Goal: Task Accomplishment & Management: Manage account settings

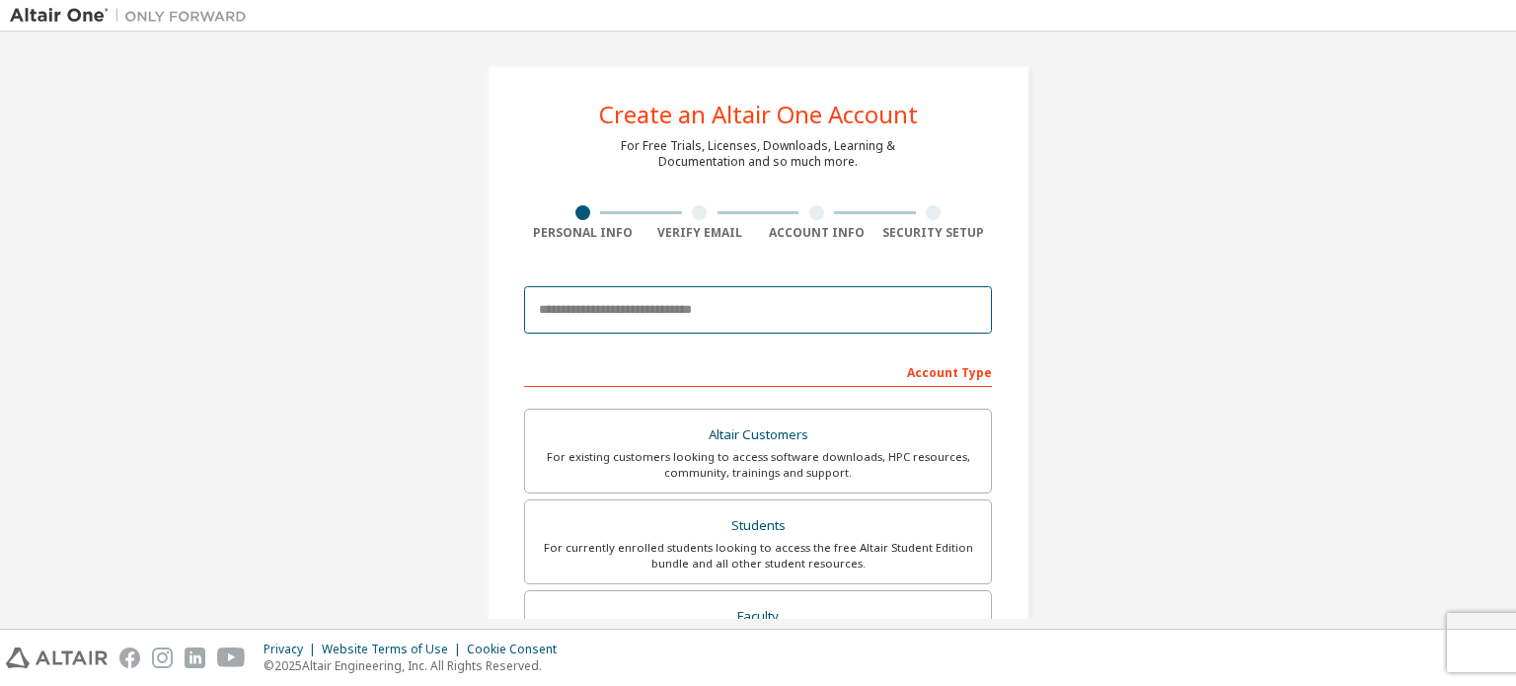
click at [674, 303] on input "email" at bounding box center [758, 309] width 468 height 47
type input "**********"
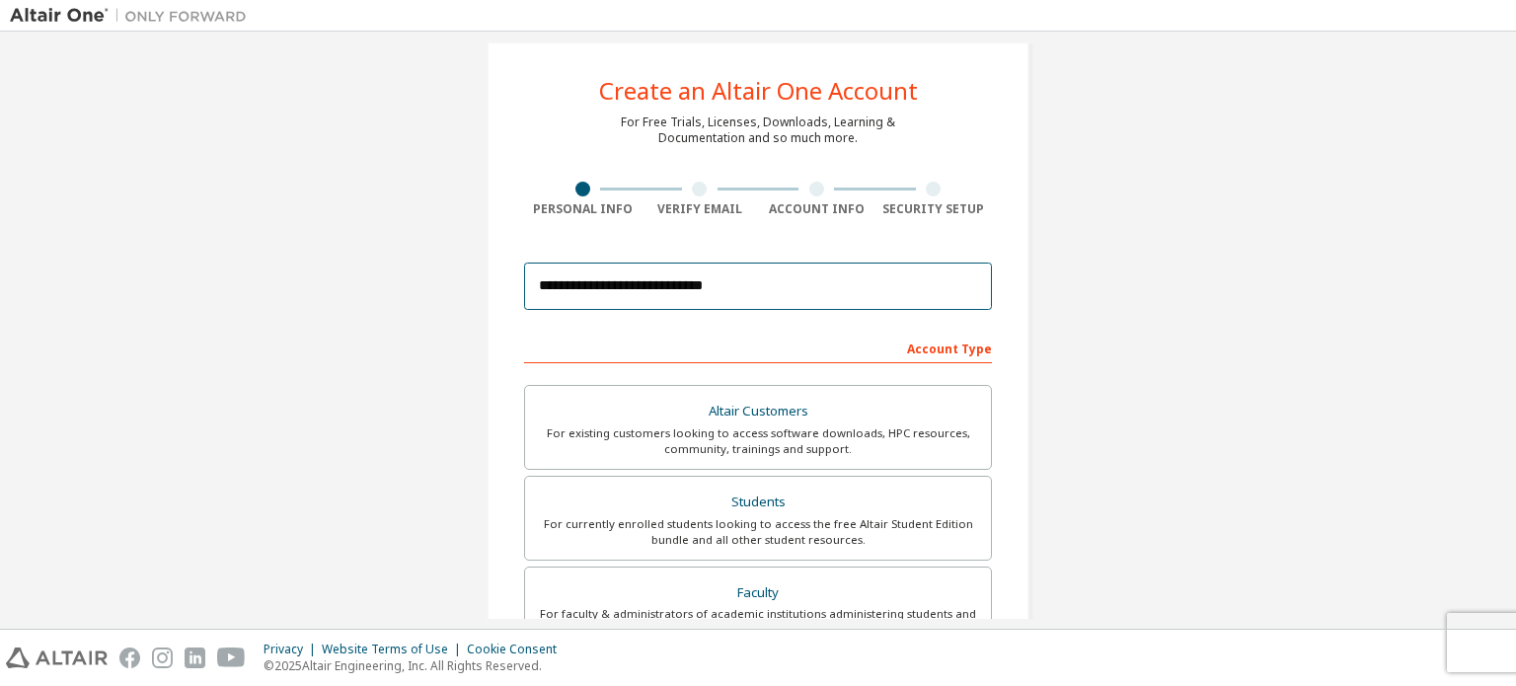
scroll to position [16, 0]
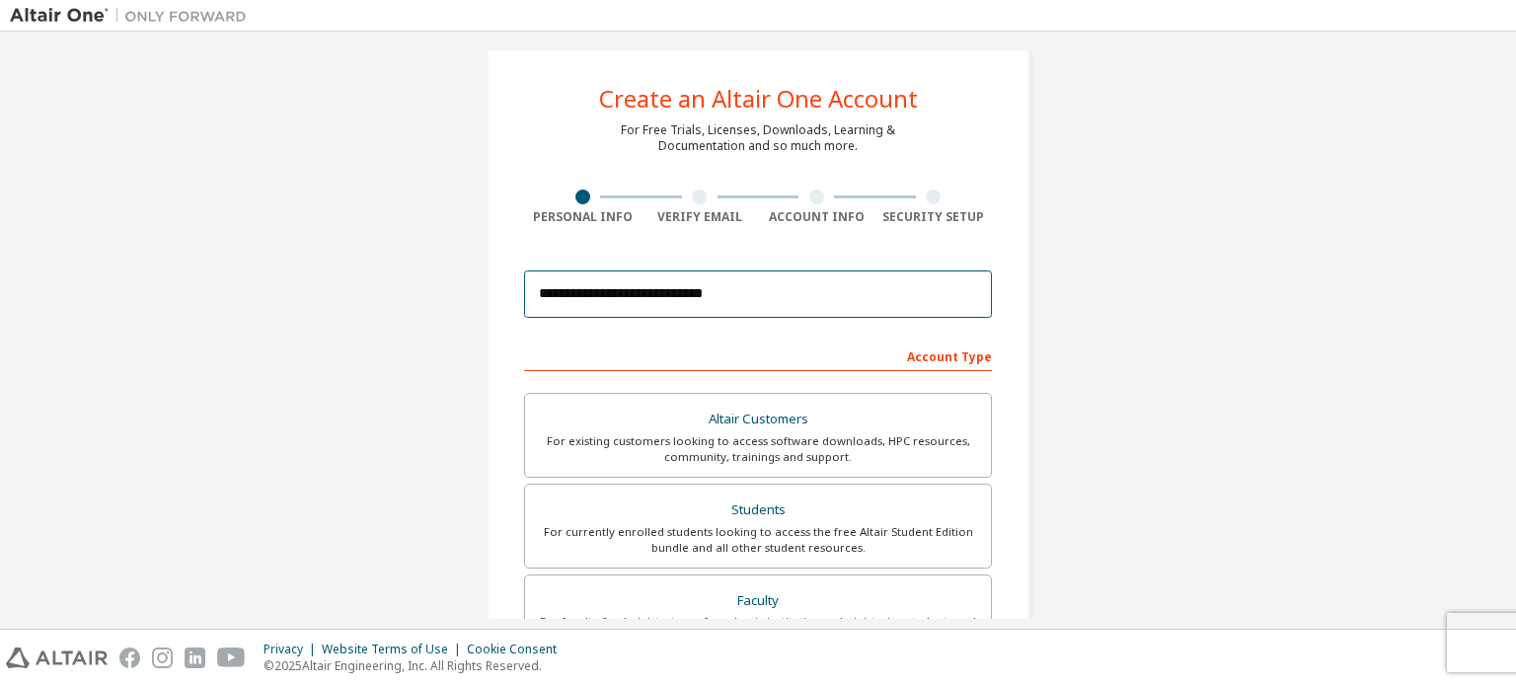
click at [774, 306] on input "**********" at bounding box center [758, 293] width 468 height 47
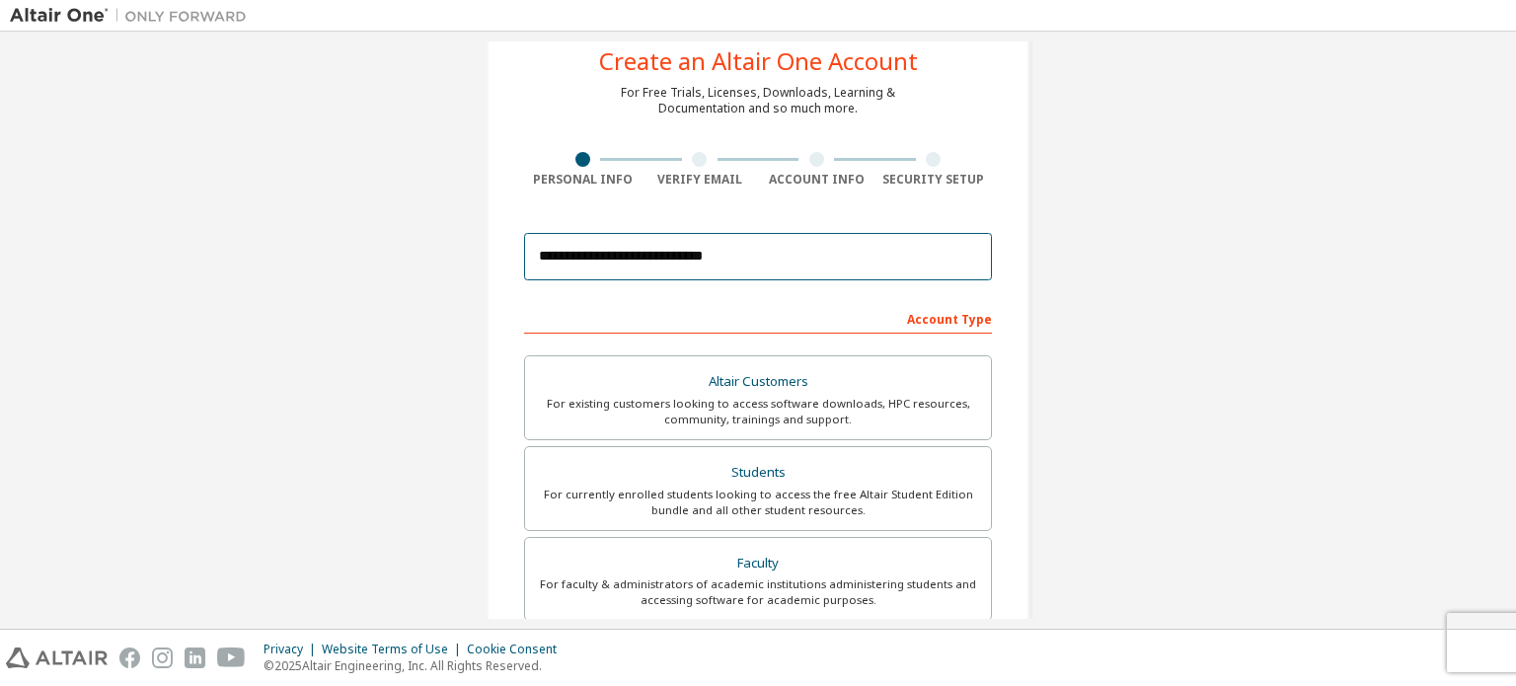
scroll to position [350, 0]
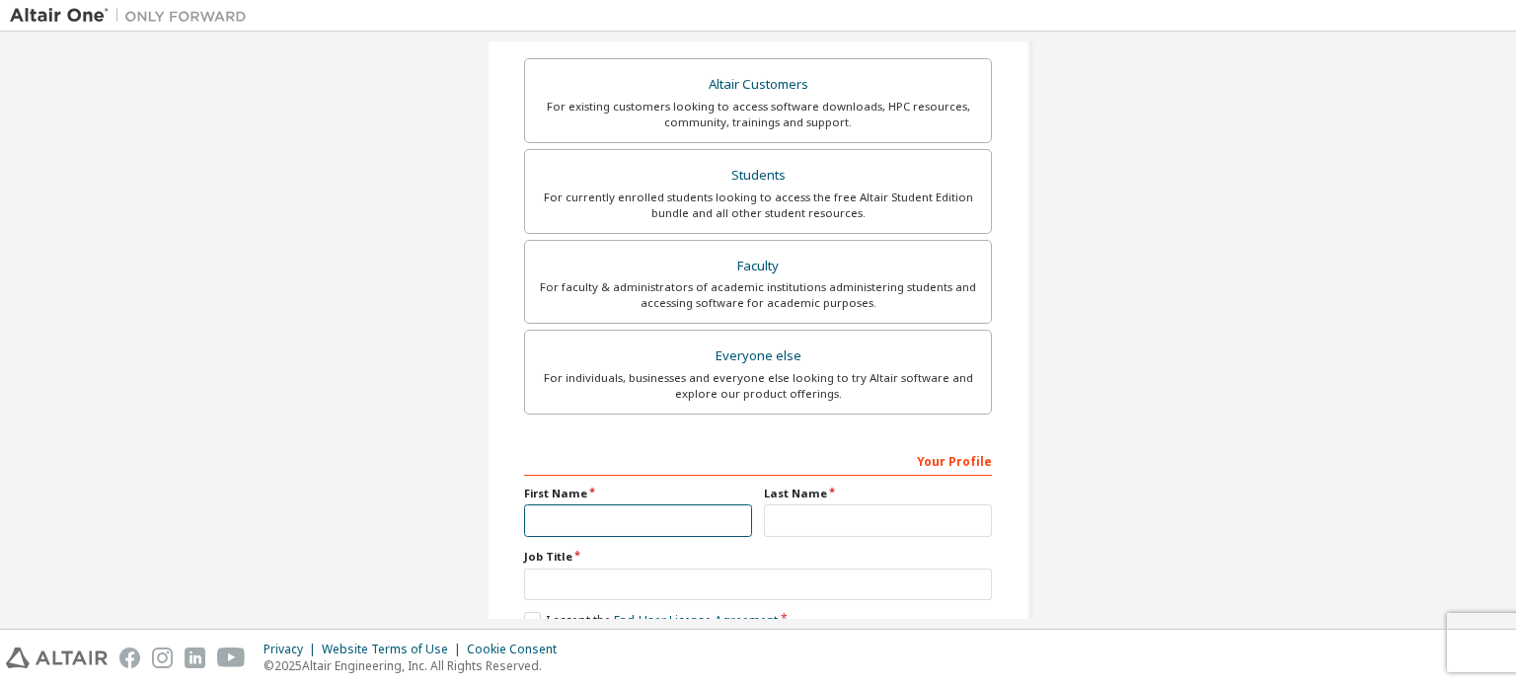
click at [723, 530] on input "text" at bounding box center [638, 520] width 228 height 33
type input "*******"
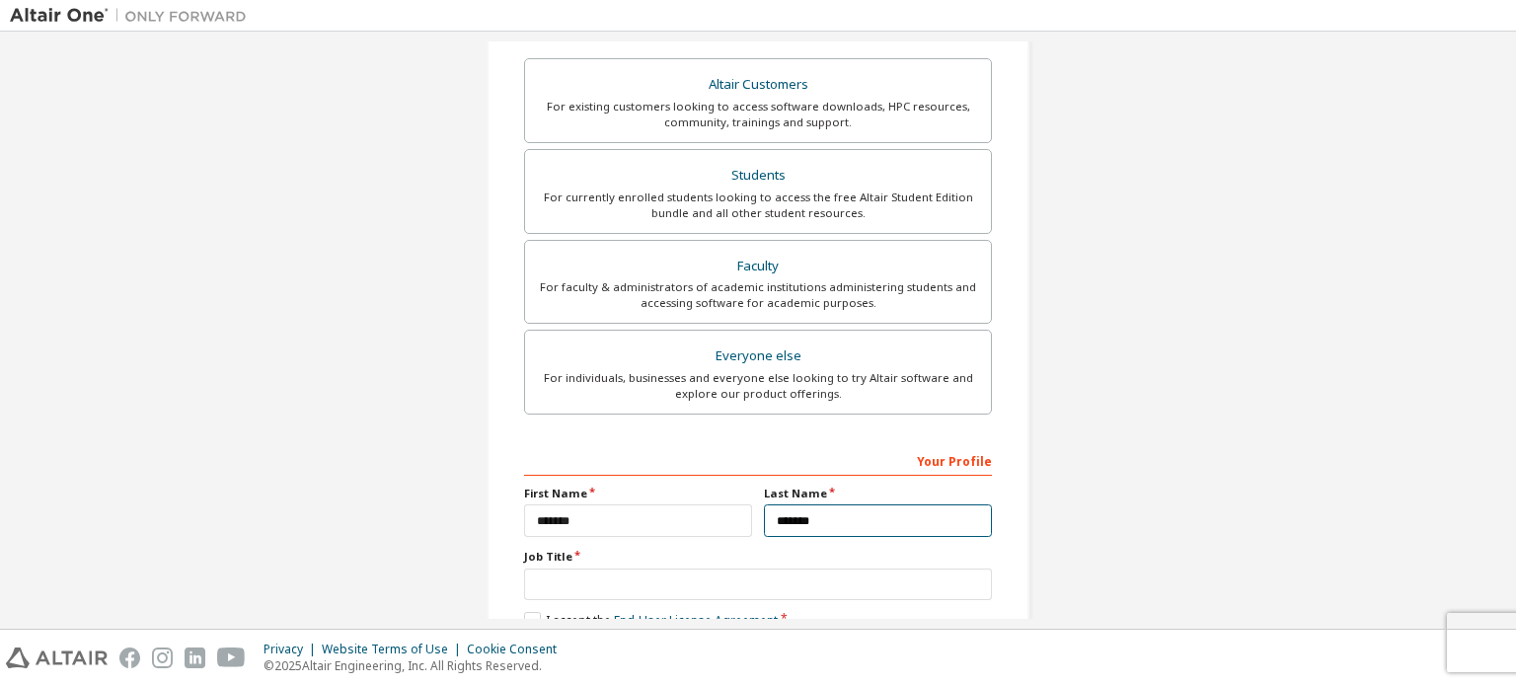
type input "*******"
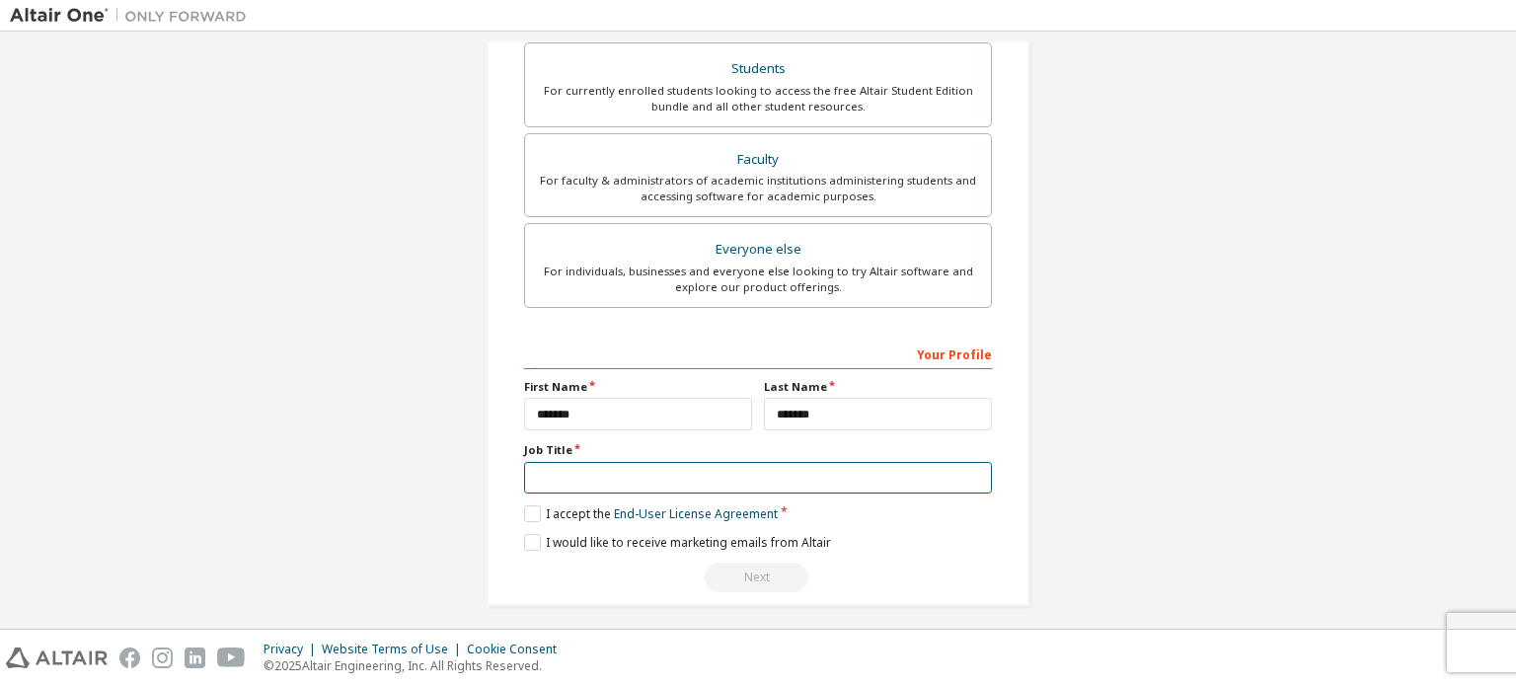
scroll to position [463, 0]
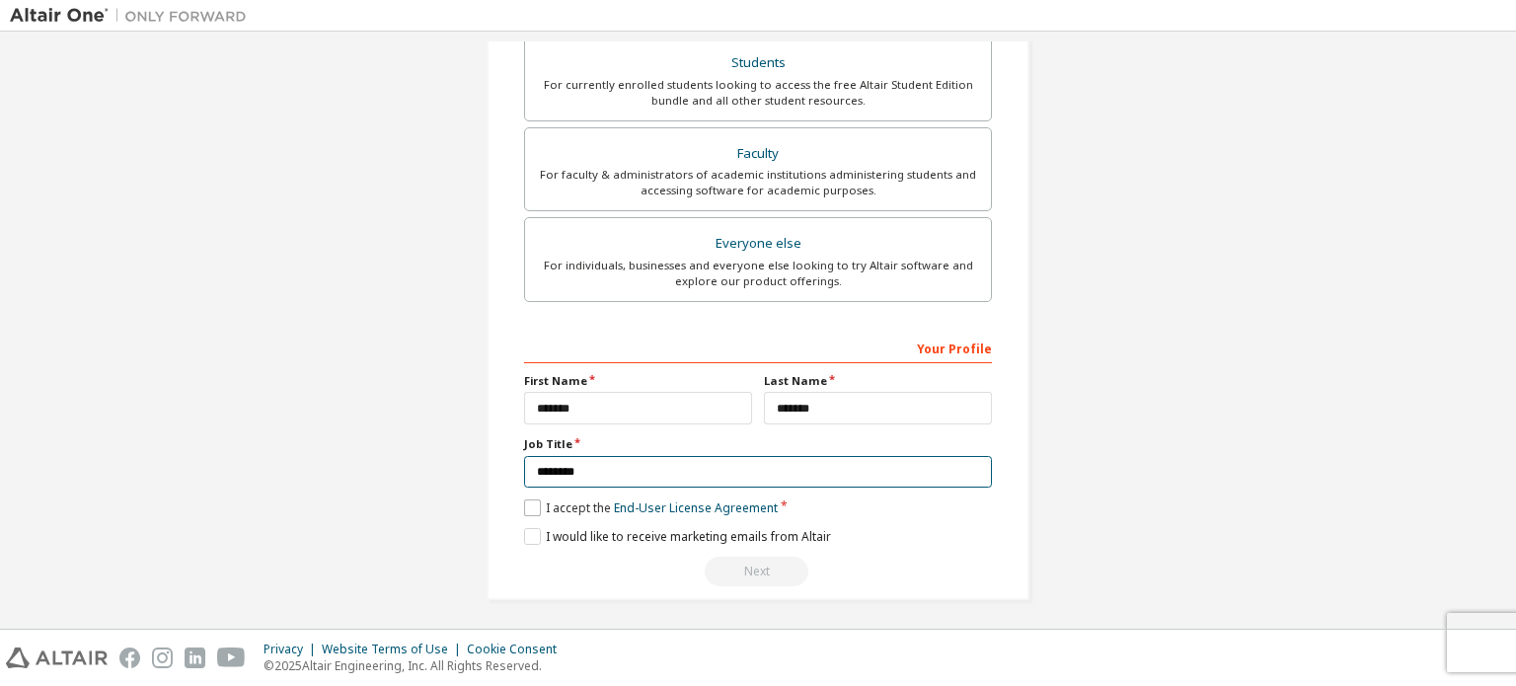
type input "********"
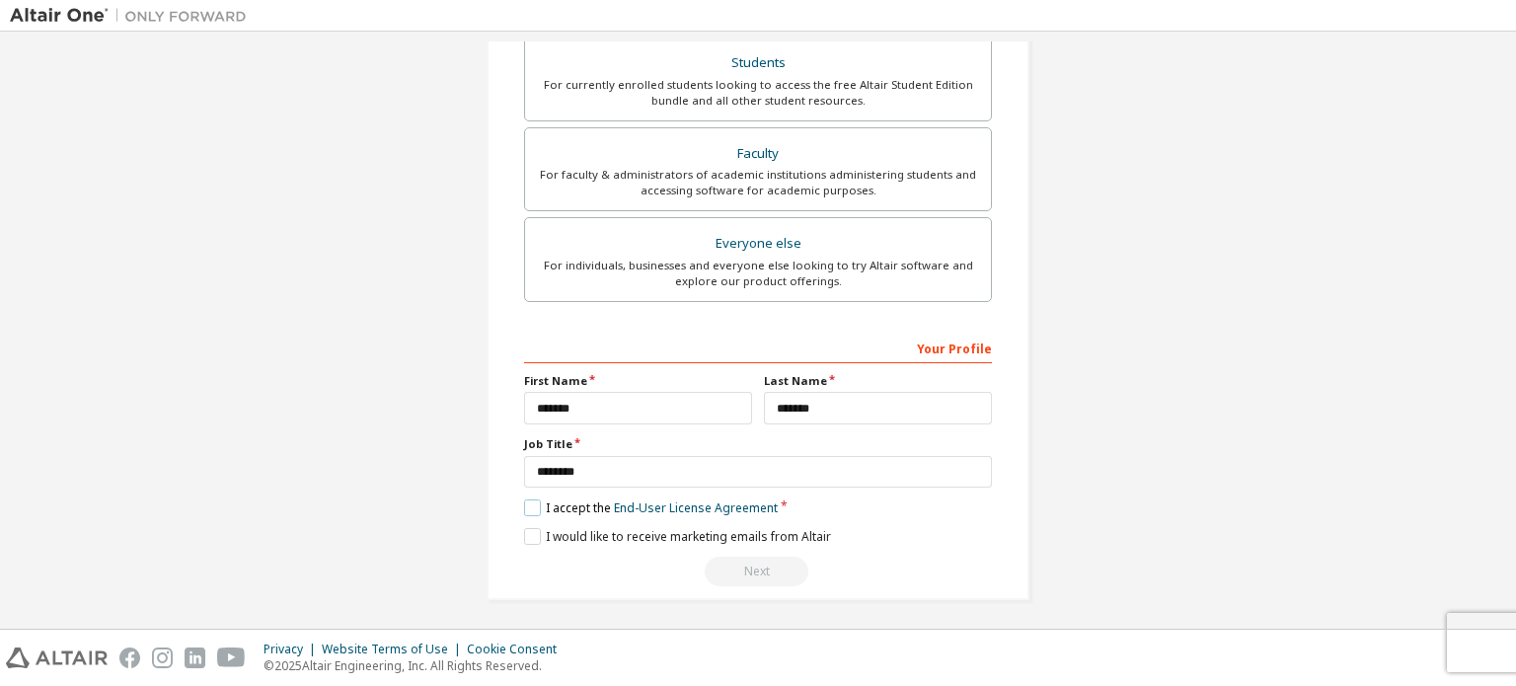
click at [530, 499] on label "I accept the End-User License Agreement" at bounding box center [651, 507] width 254 height 17
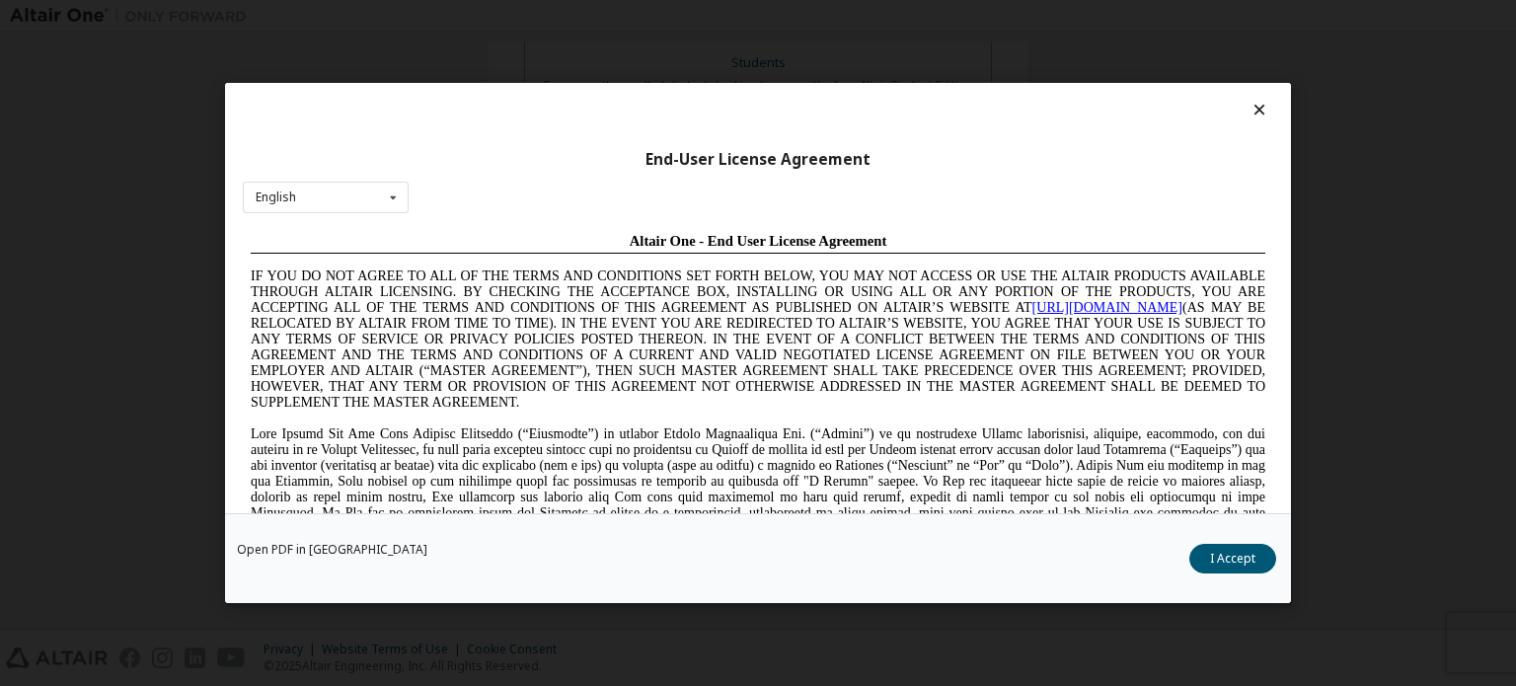
scroll to position [0, 0]
click at [1231, 567] on button "I Accept" at bounding box center [1232, 559] width 87 height 30
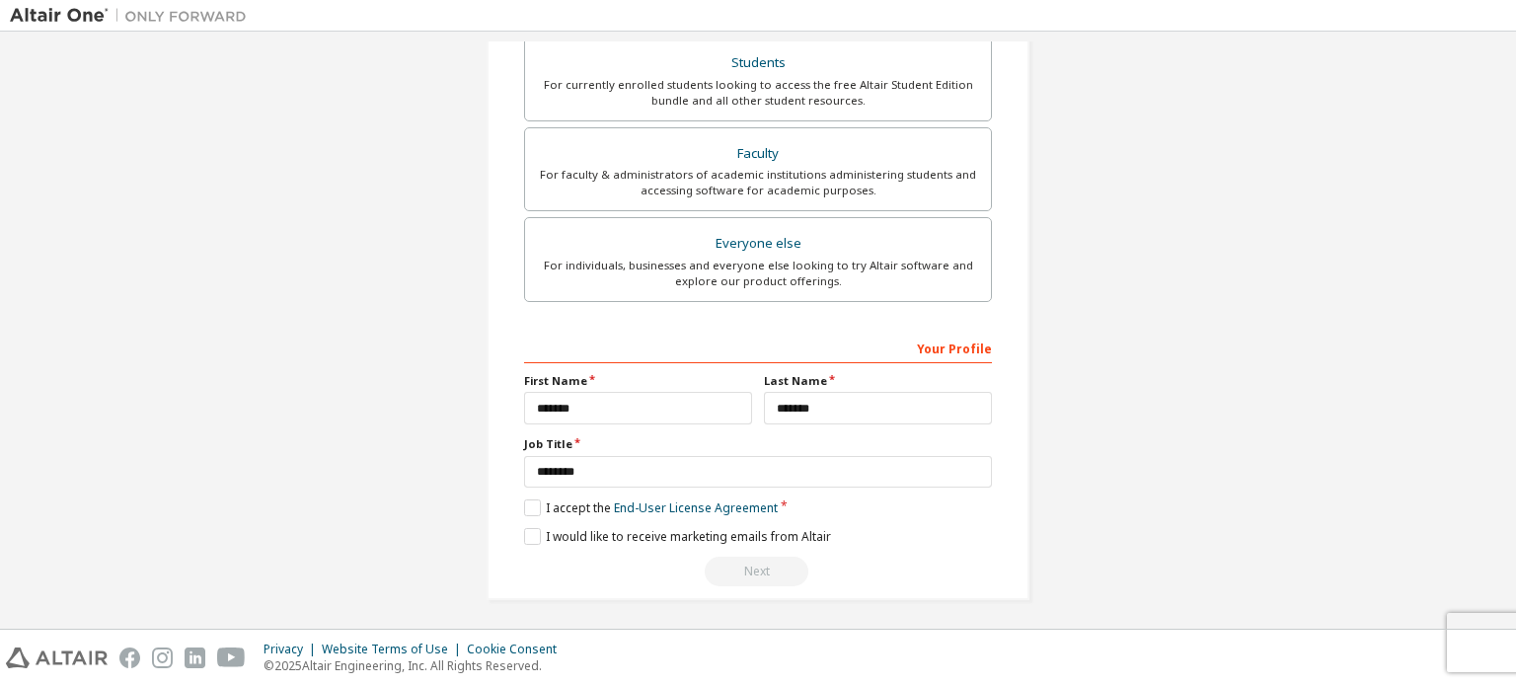
click at [663, 543] on div "**********" at bounding box center [758, 460] width 468 height 256
click at [651, 536] on label "I would like to receive marketing emails from Altair" at bounding box center [677, 536] width 307 height 17
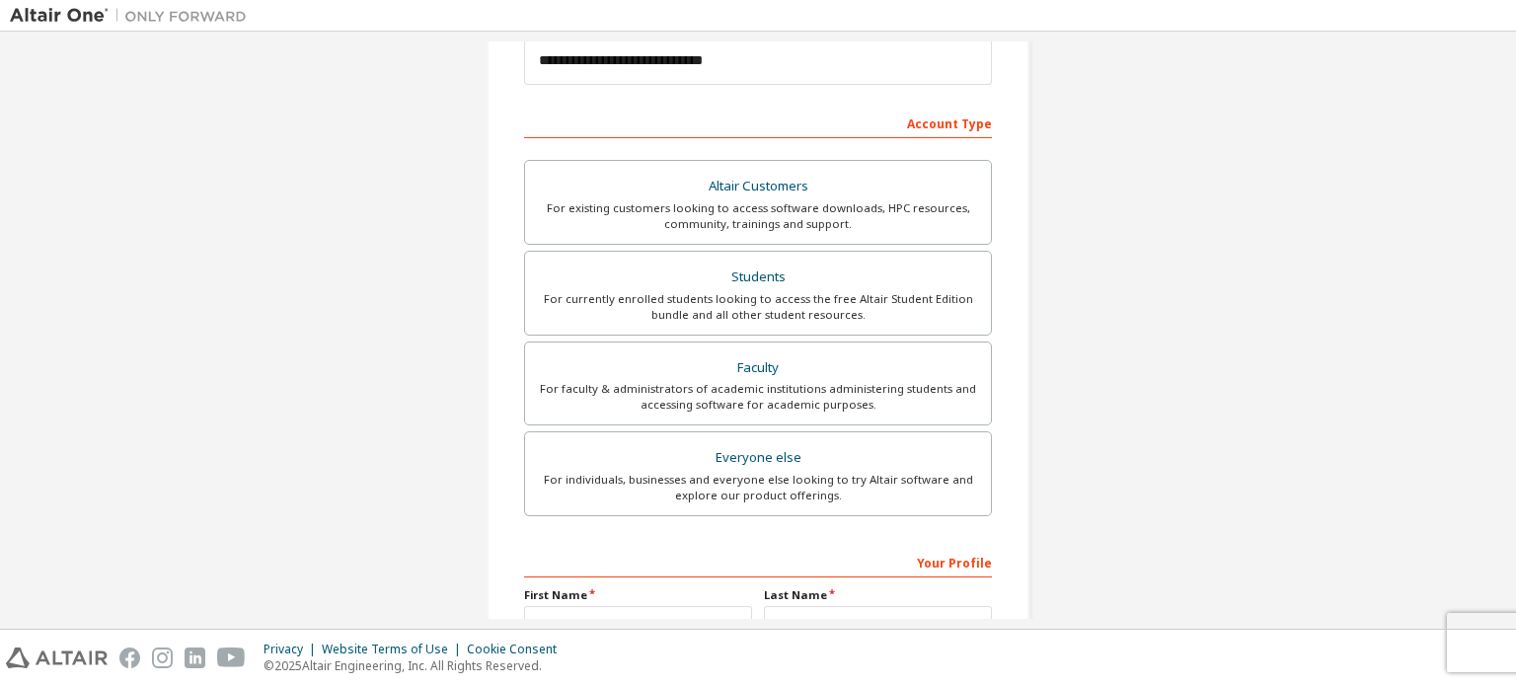
scroll to position [250, 0]
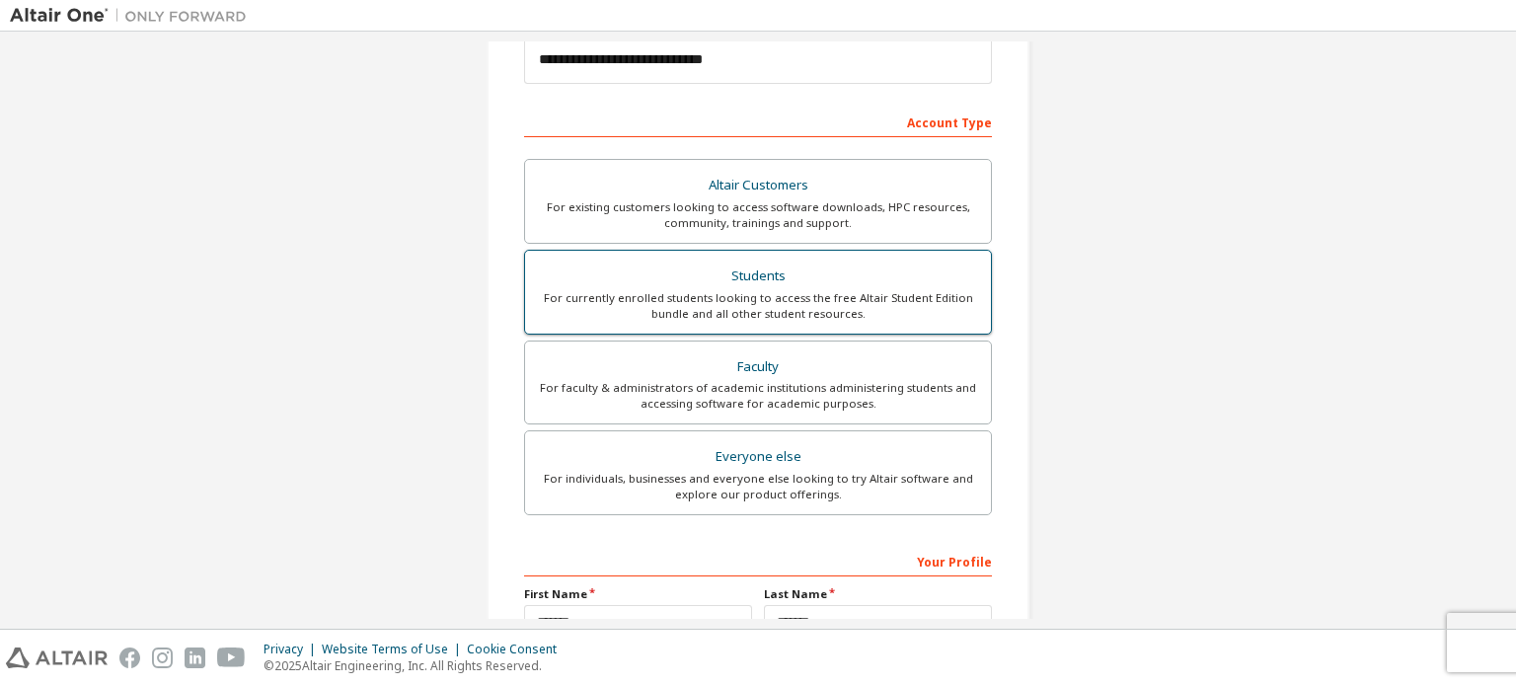
click at [889, 299] on div "For currently enrolled students looking to access the free Altair Student Editi…" at bounding box center [758, 306] width 442 height 32
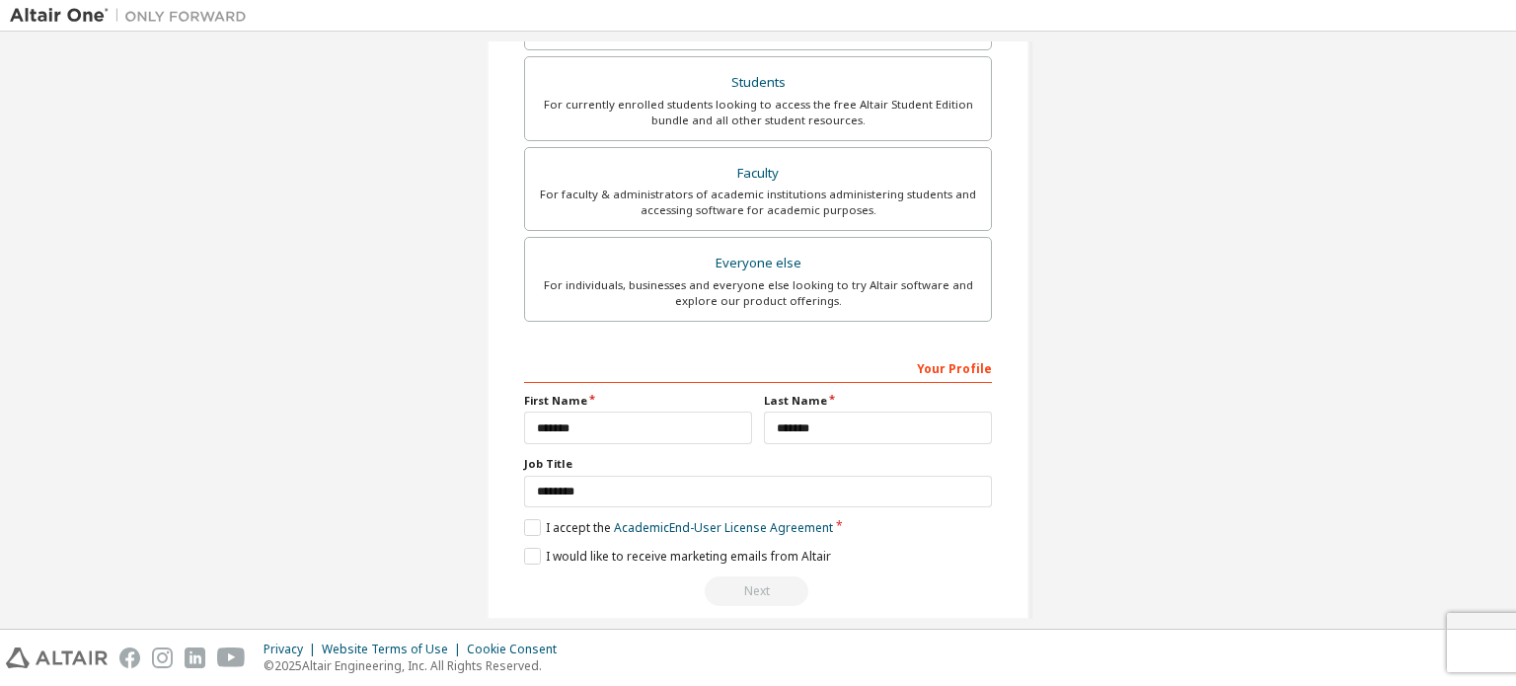
scroll to position [444, 0]
click at [529, 523] on label "I accept the Academic End-User License Agreement" at bounding box center [678, 526] width 309 height 17
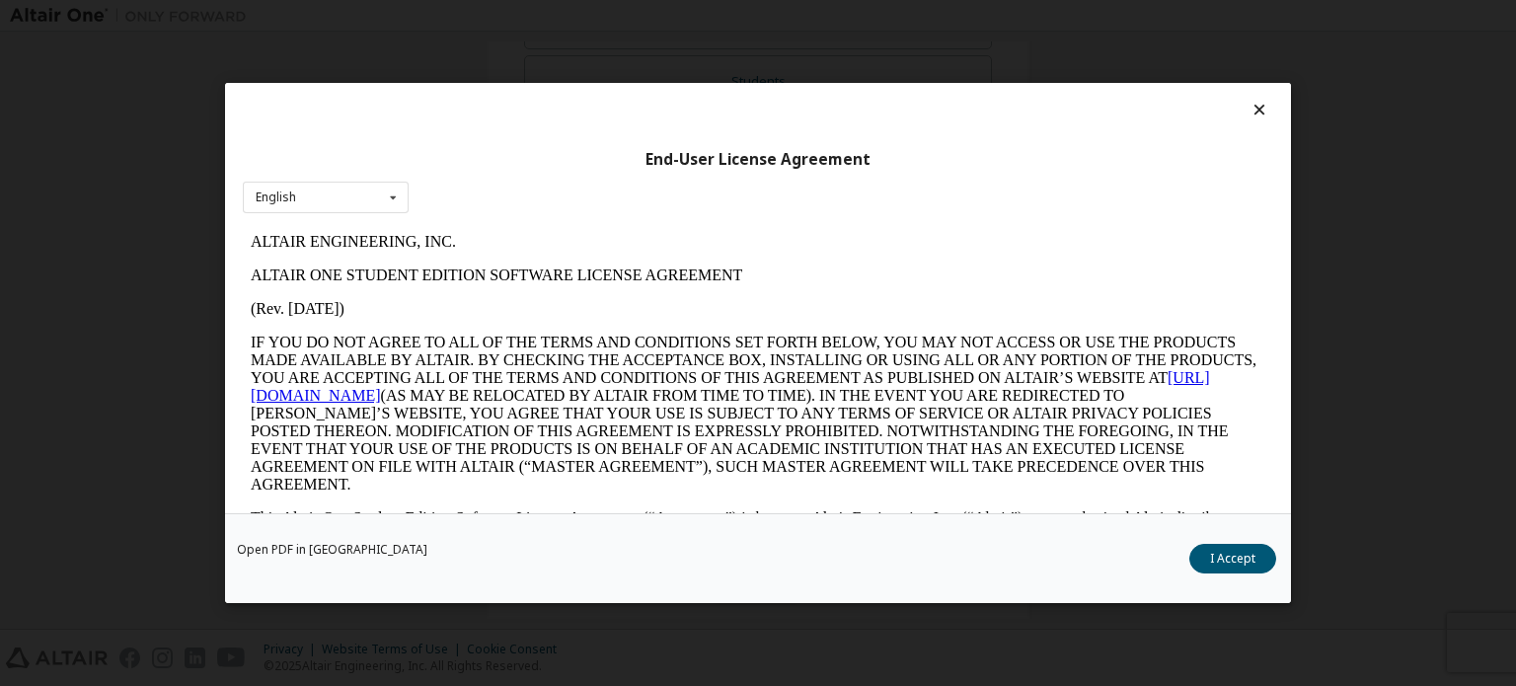
scroll to position [0, 0]
click at [1249, 550] on button "I Accept" at bounding box center [1232, 559] width 87 height 30
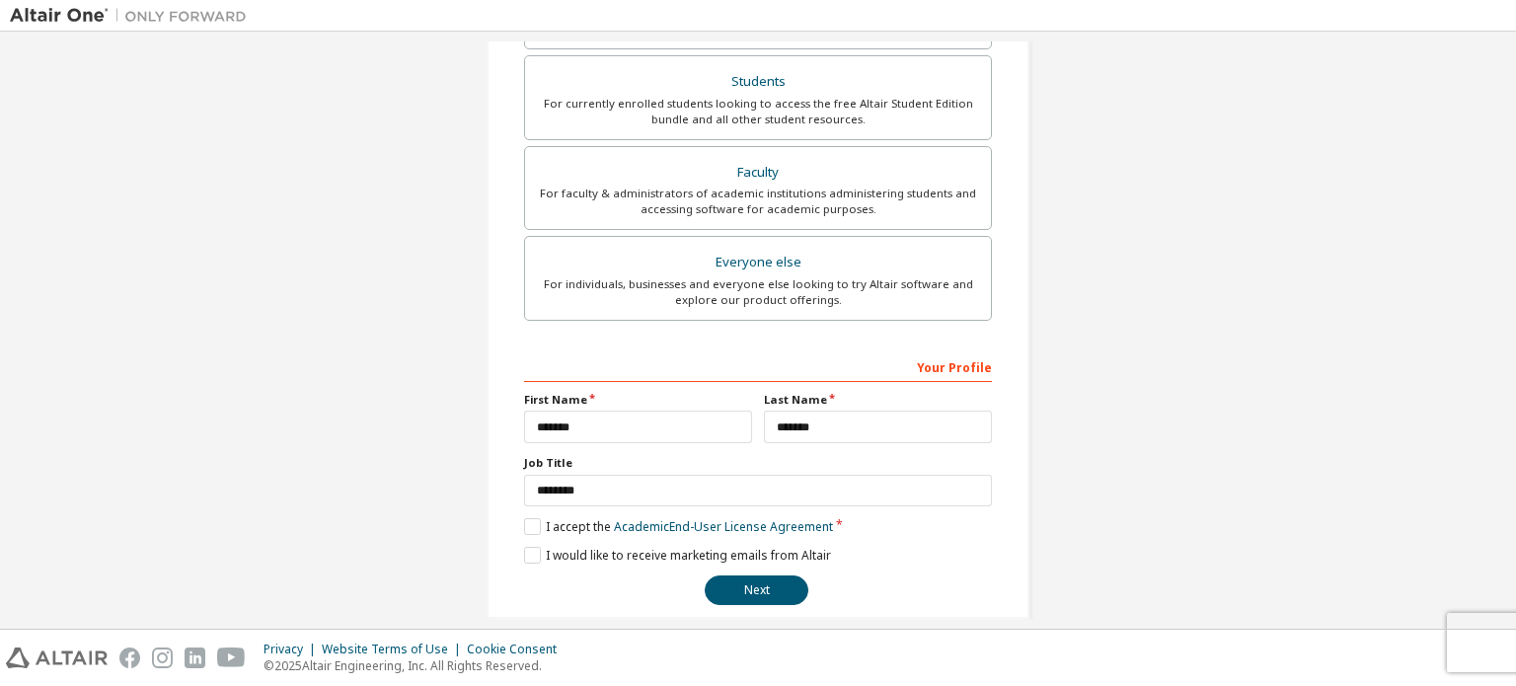
scroll to position [463, 0]
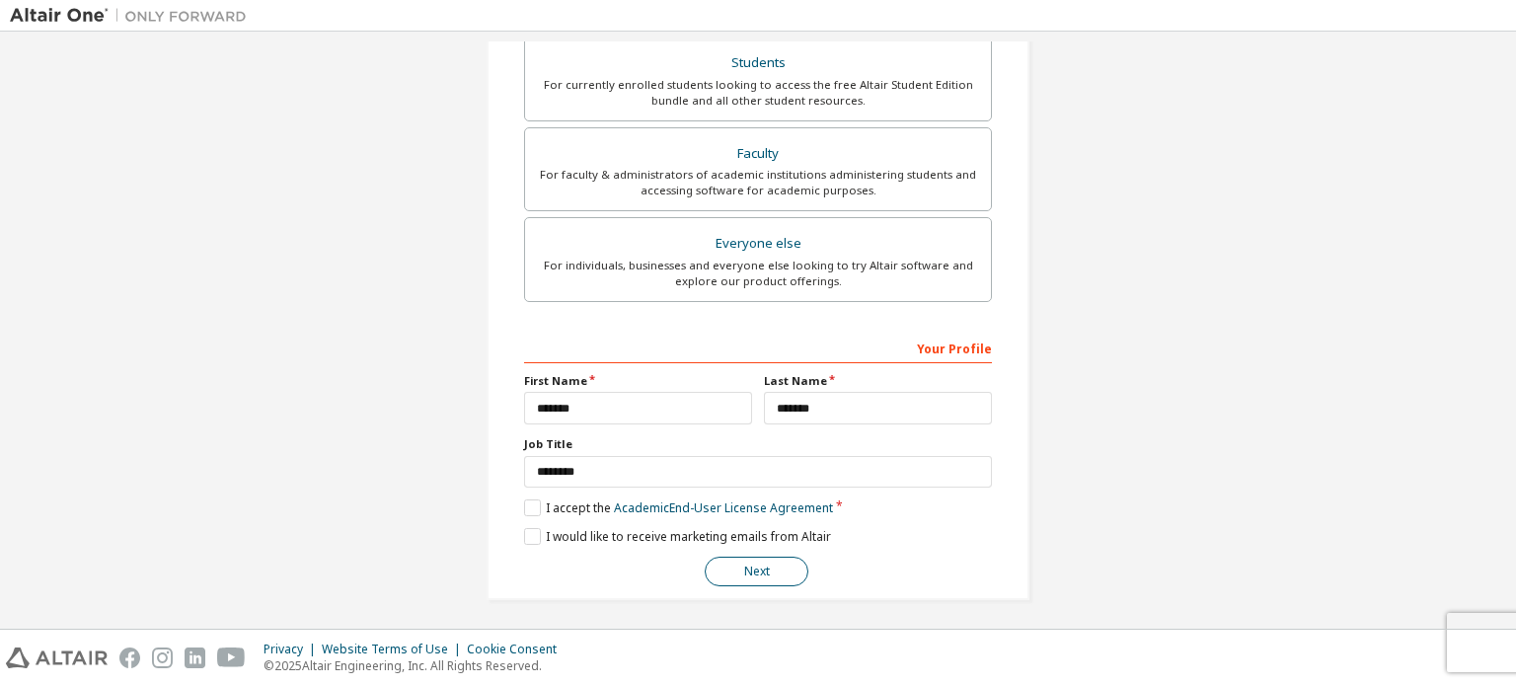
click at [737, 560] on button "Next" at bounding box center [757, 572] width 104 height 30
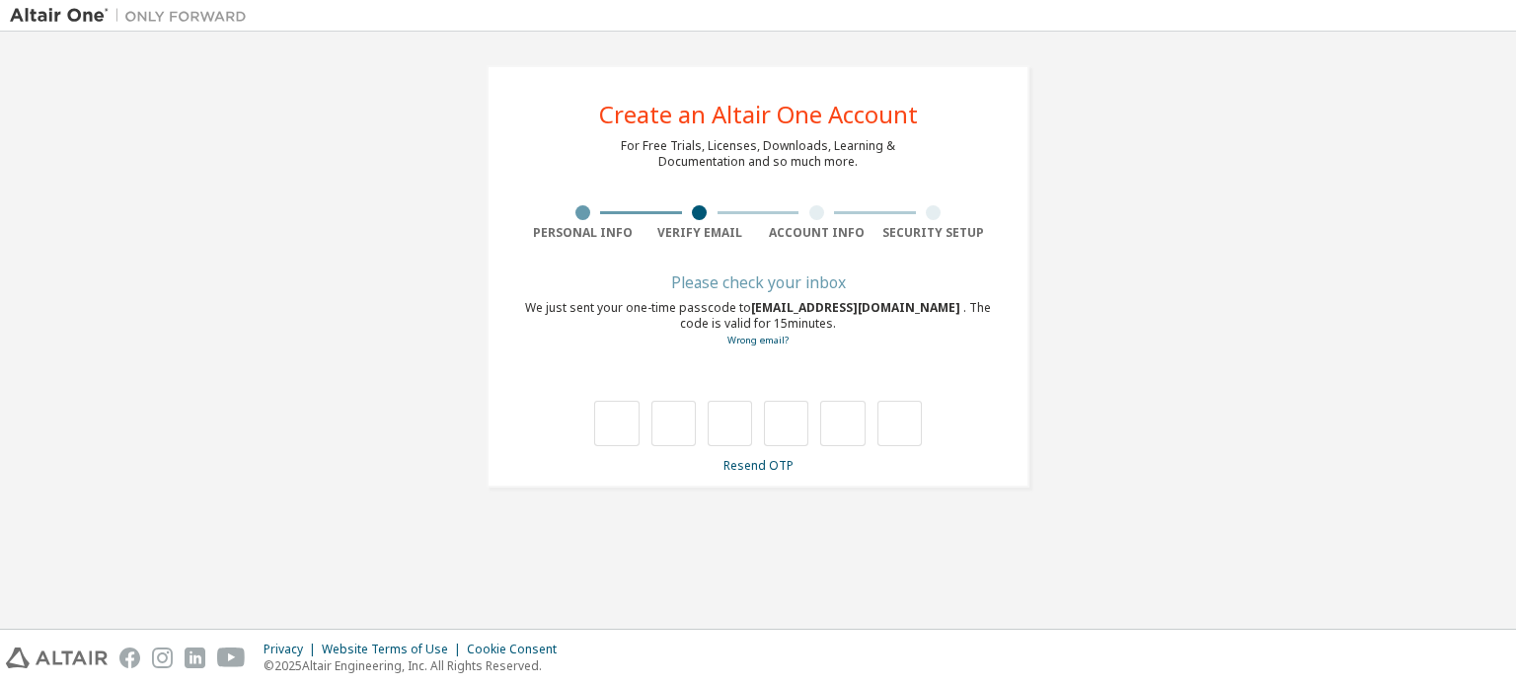
type input "*"
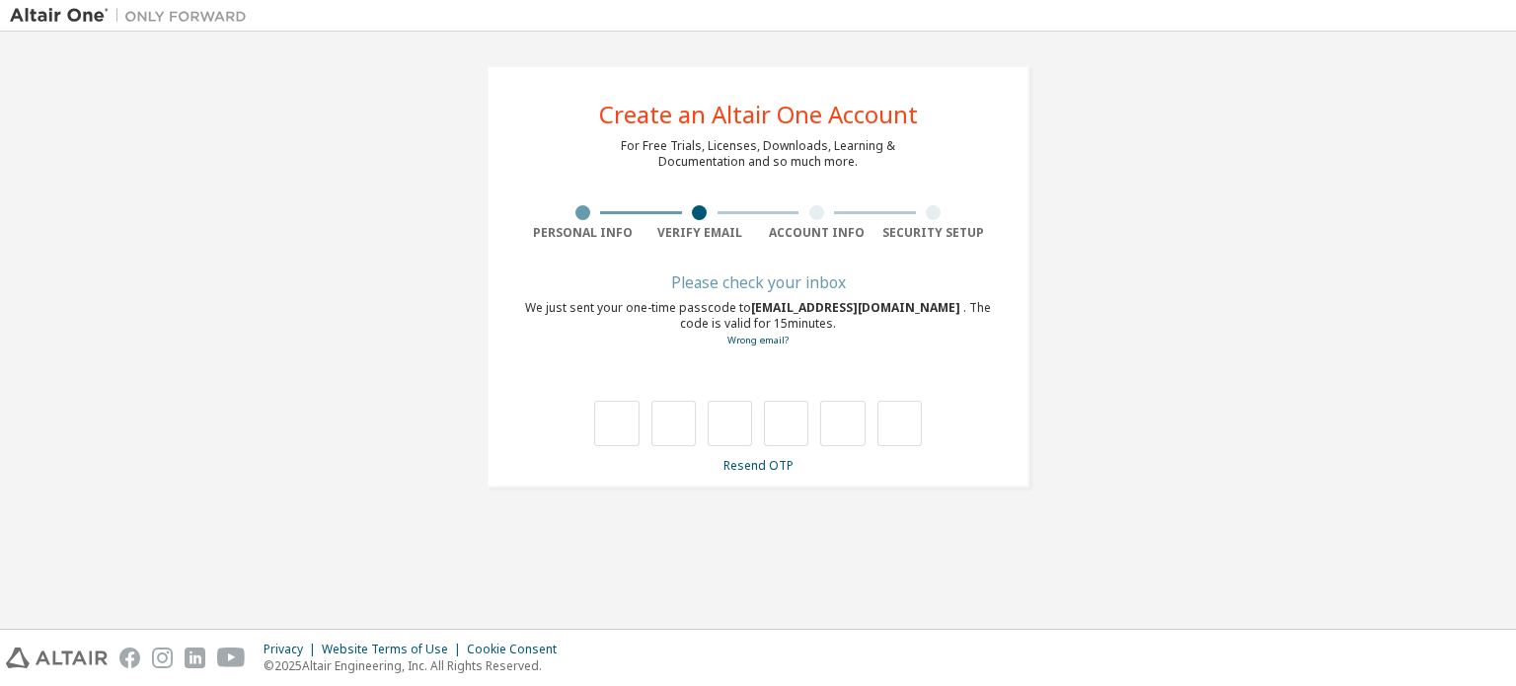
type input "*"
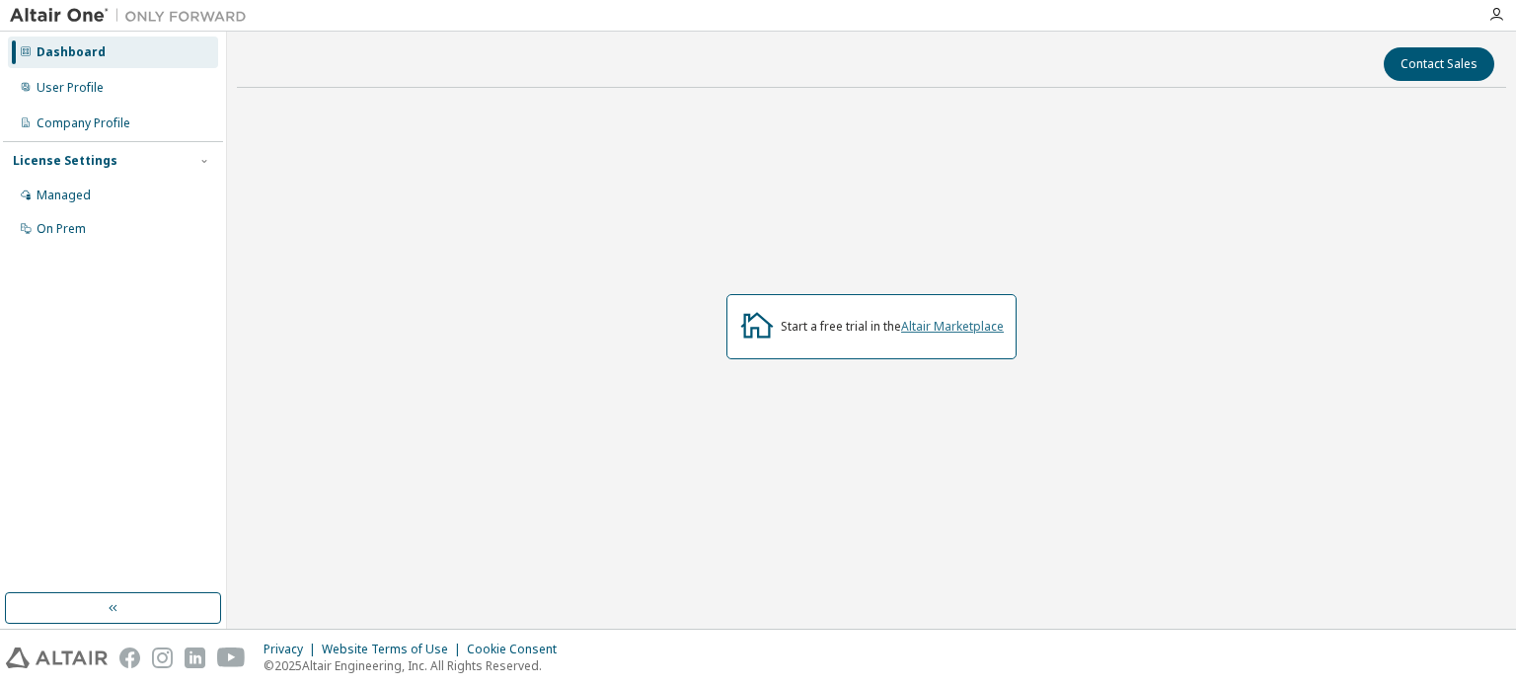
click at [947, 322] on link "Altair Marketplace" at bounding box center [952, 326] width 103 height 17
click at [88, 240] on div "On Prem" at bounding box center [113, 229] width 210 height 32
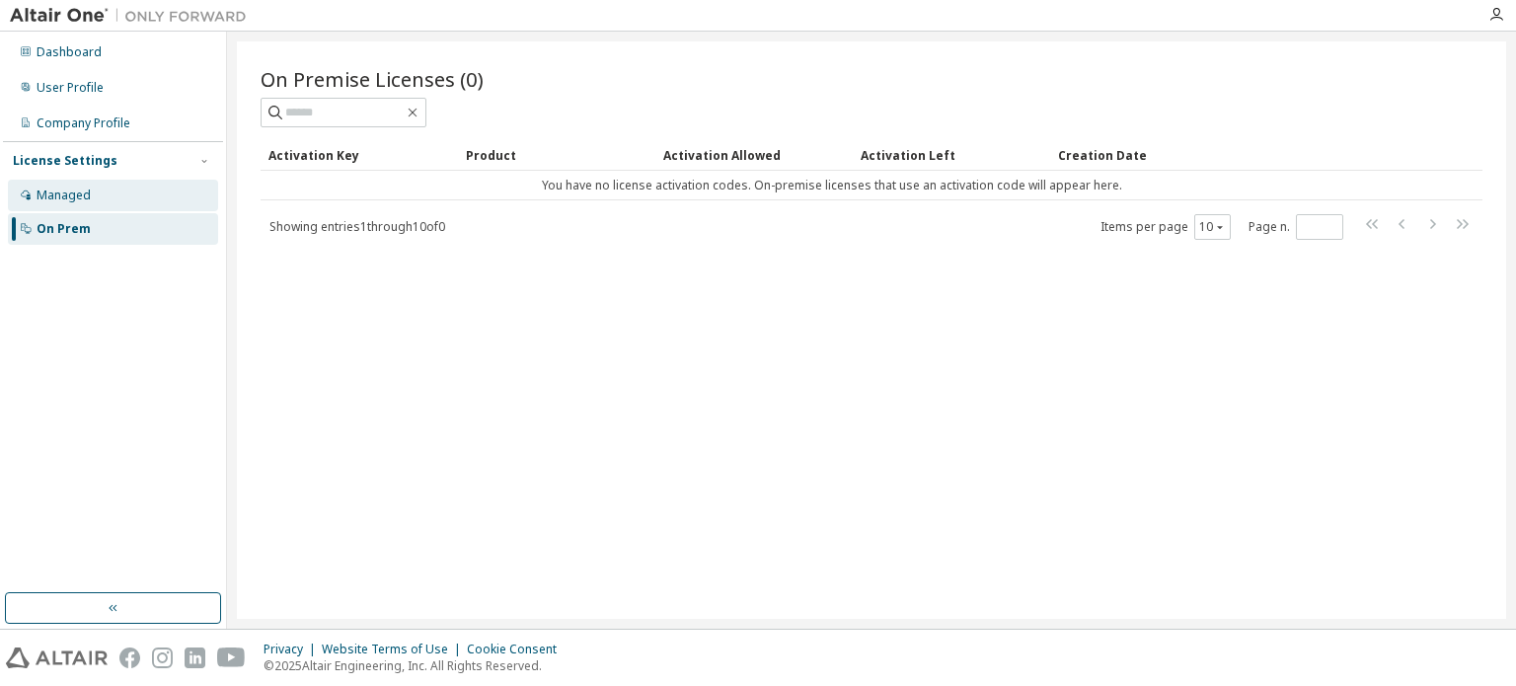
click at [92, 202] on div "Managed" at bounding box center [113, 196] width 210 height 32
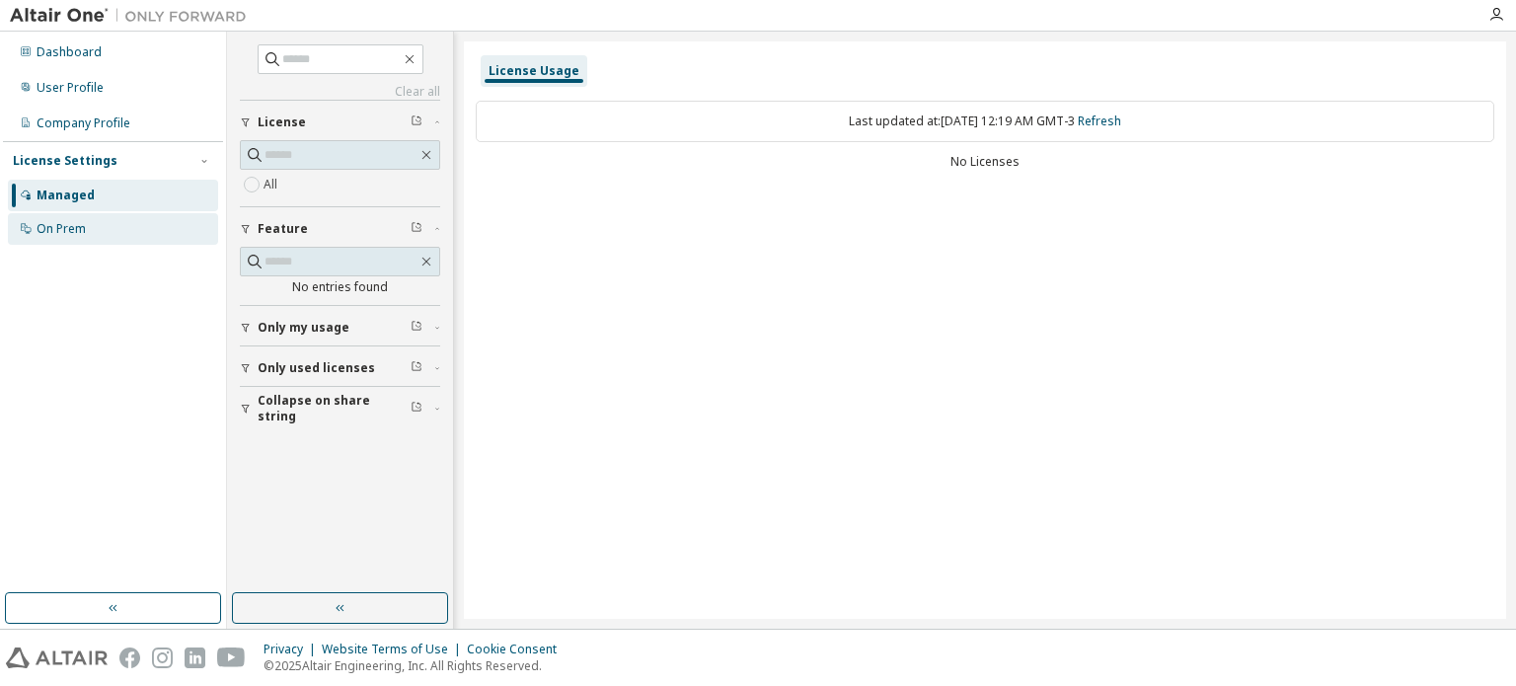
click at [104, 236] on div "On Prem" at bounding box center [113, 229] width 210 height 32
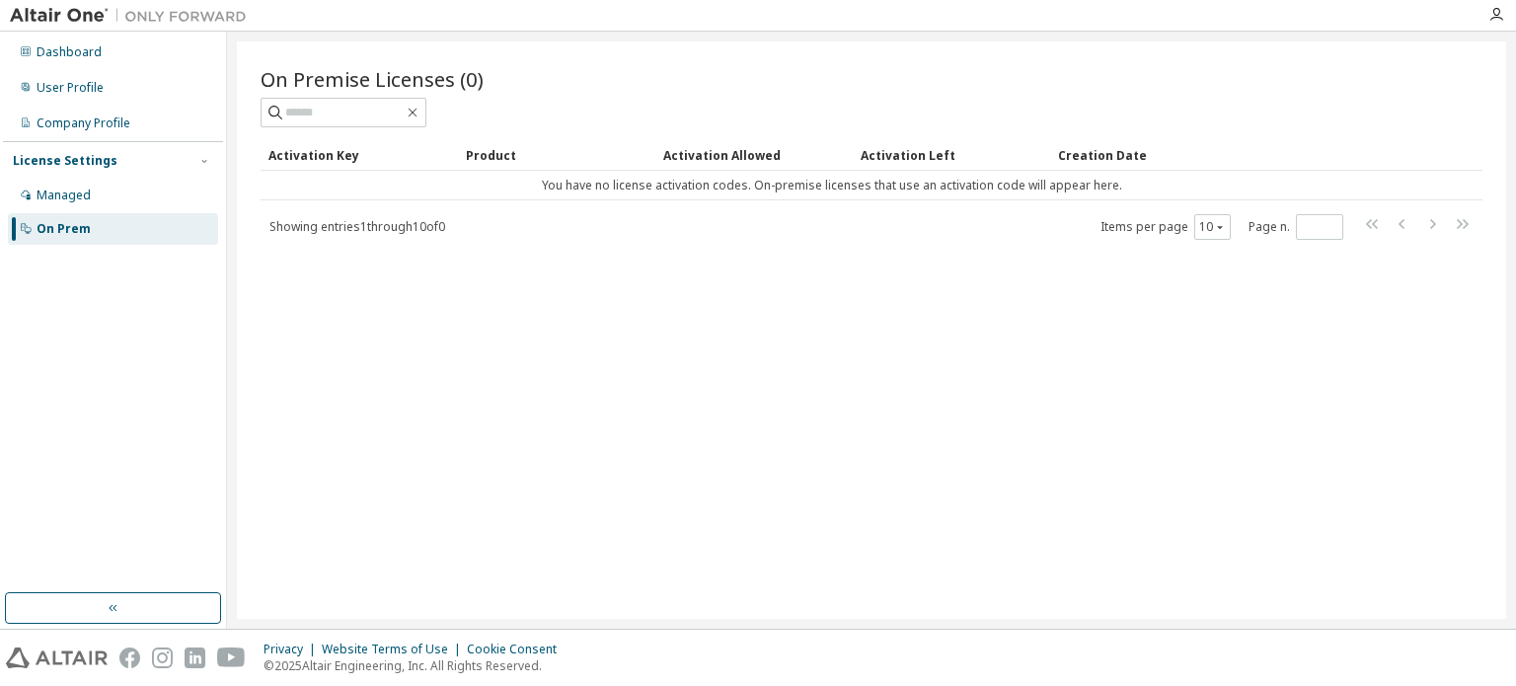
click at [1080, 376] on div "On Premise Licenses (0) Clear Load Save Save As Field Operator Value Select fil…" at bounding box center [871, 329] width 1269 height 577
click at [668, 335] on div "On Premise Licenses (1) Clear Load Save Save As Field Operator Value Select fil…" at bounding box center [871, 329] width 1269 height 577
click at [383, 190] on link "L9UYJ-LC9VJ-KOSM8-65ZLS" at bounding box center [344, 187] width 150 height 17
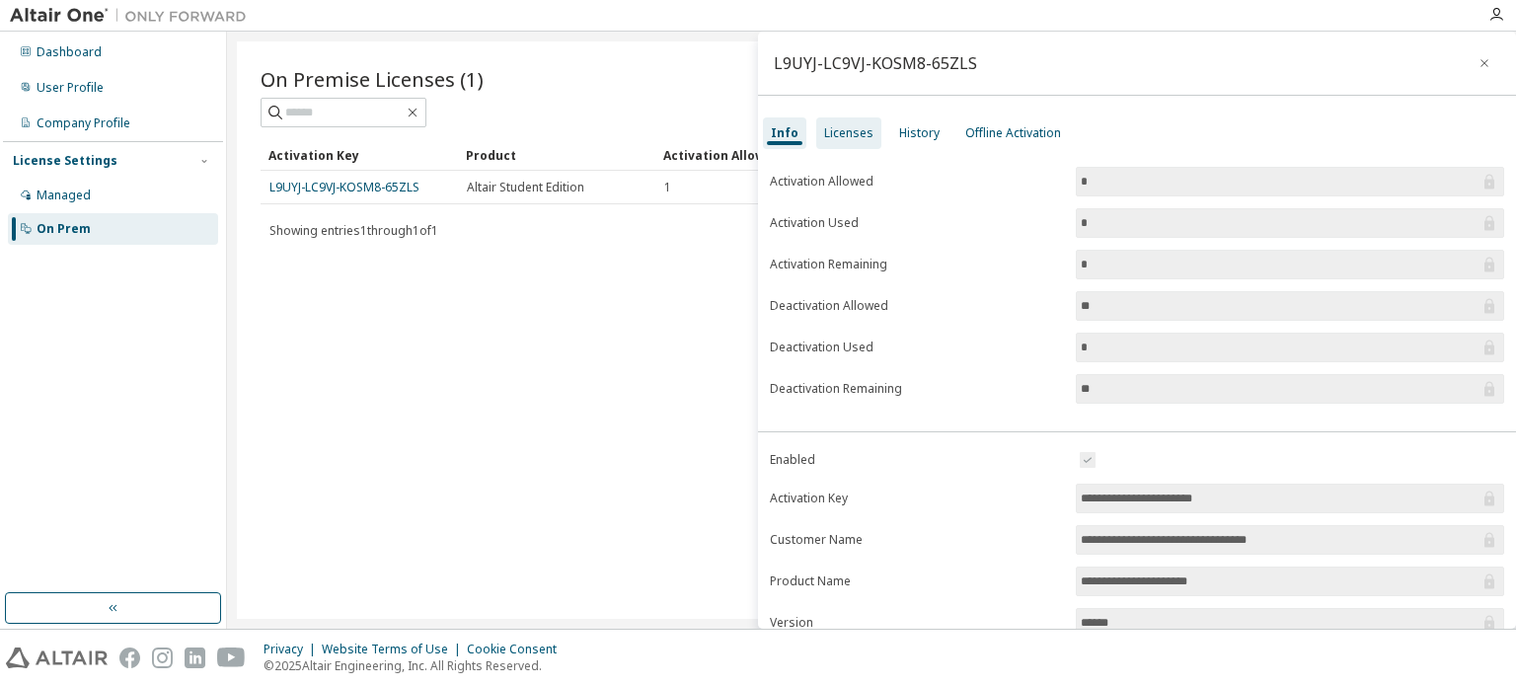
click at [849, 120] on div "Licenses" at bounding box center [848, 133] width 65 height 32
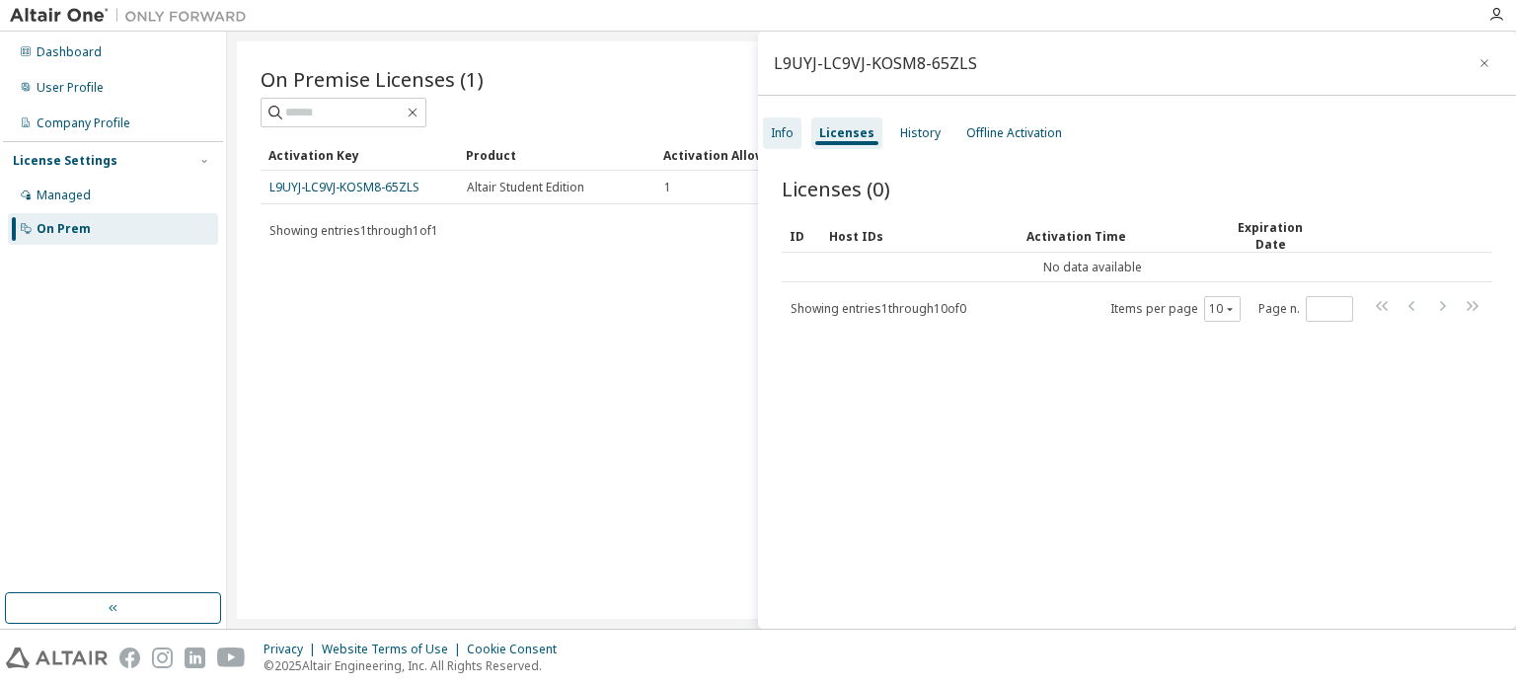
click at [786, 147] on div "Info" at bounding box center [782, 133] width 38 height 32
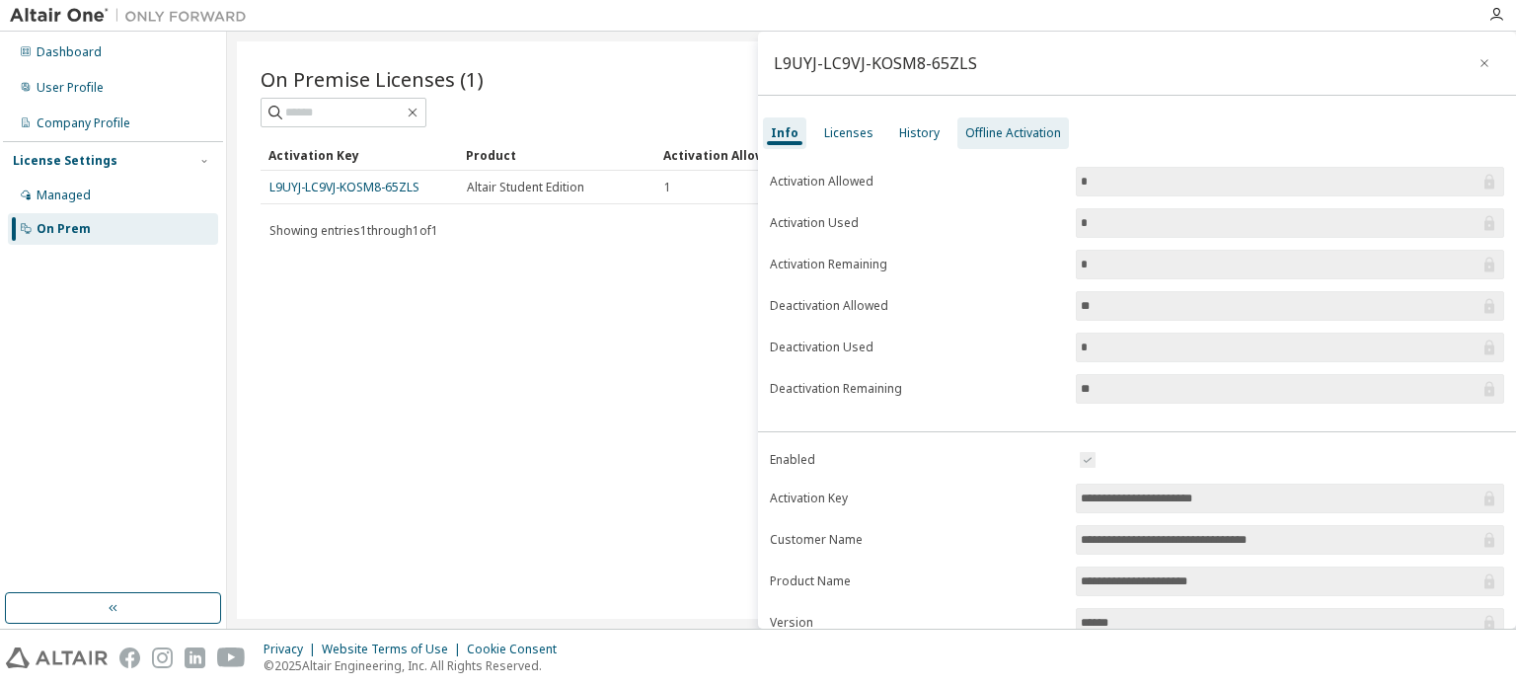
click at [1001, 125] on div "Offline Activation" at bounding box center [1013, 133] width 96 height 16
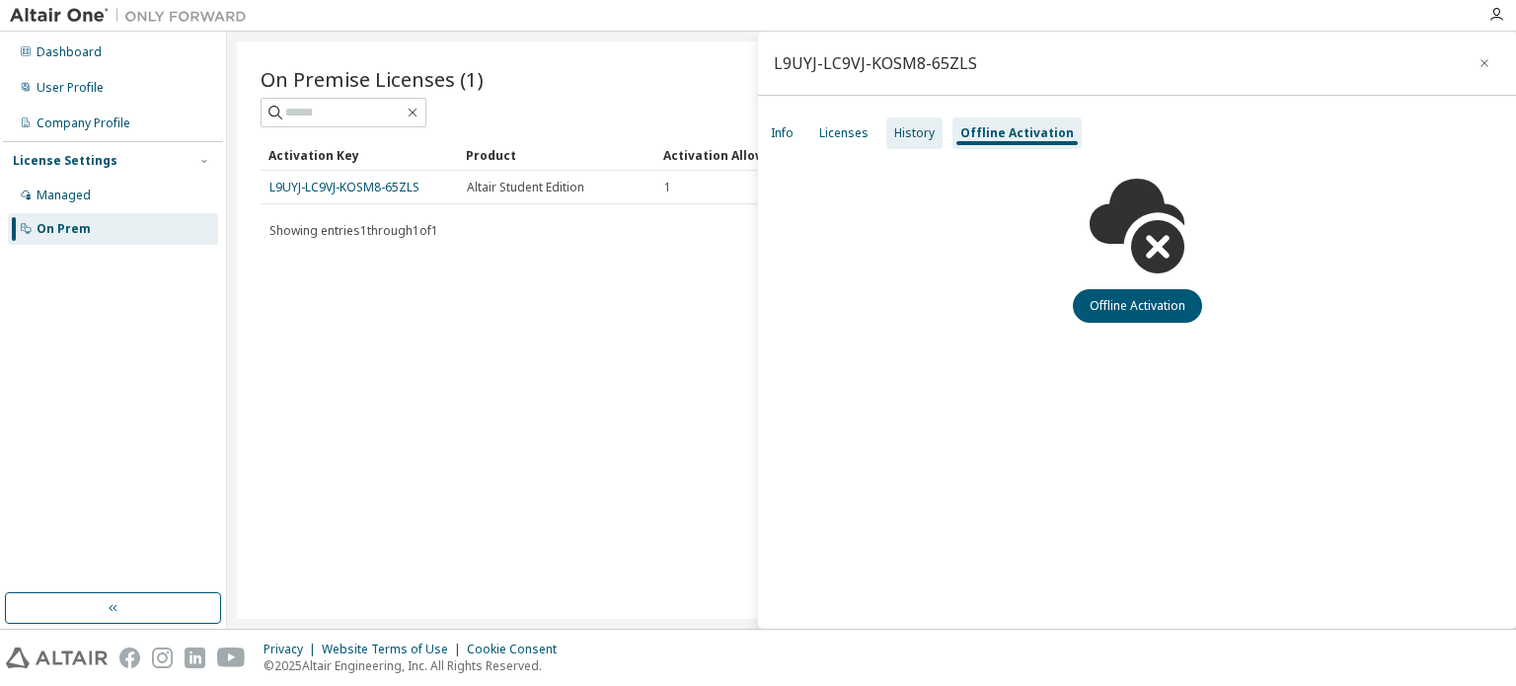
click at [920, 128] on div "History" at bounding box center [914, 133] width 40 height 16
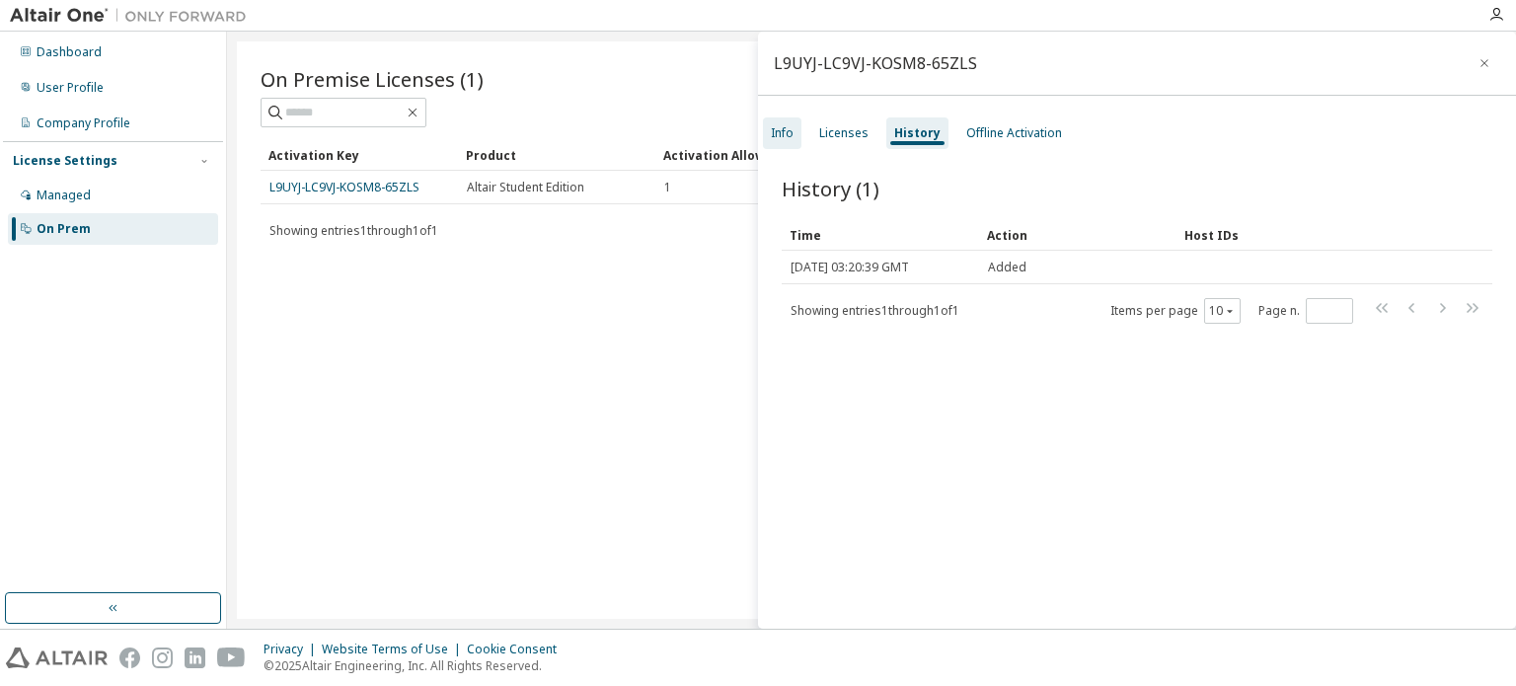
click at [779, 125] on div "Info" at bounding box center [782, 133] width 23 height 16
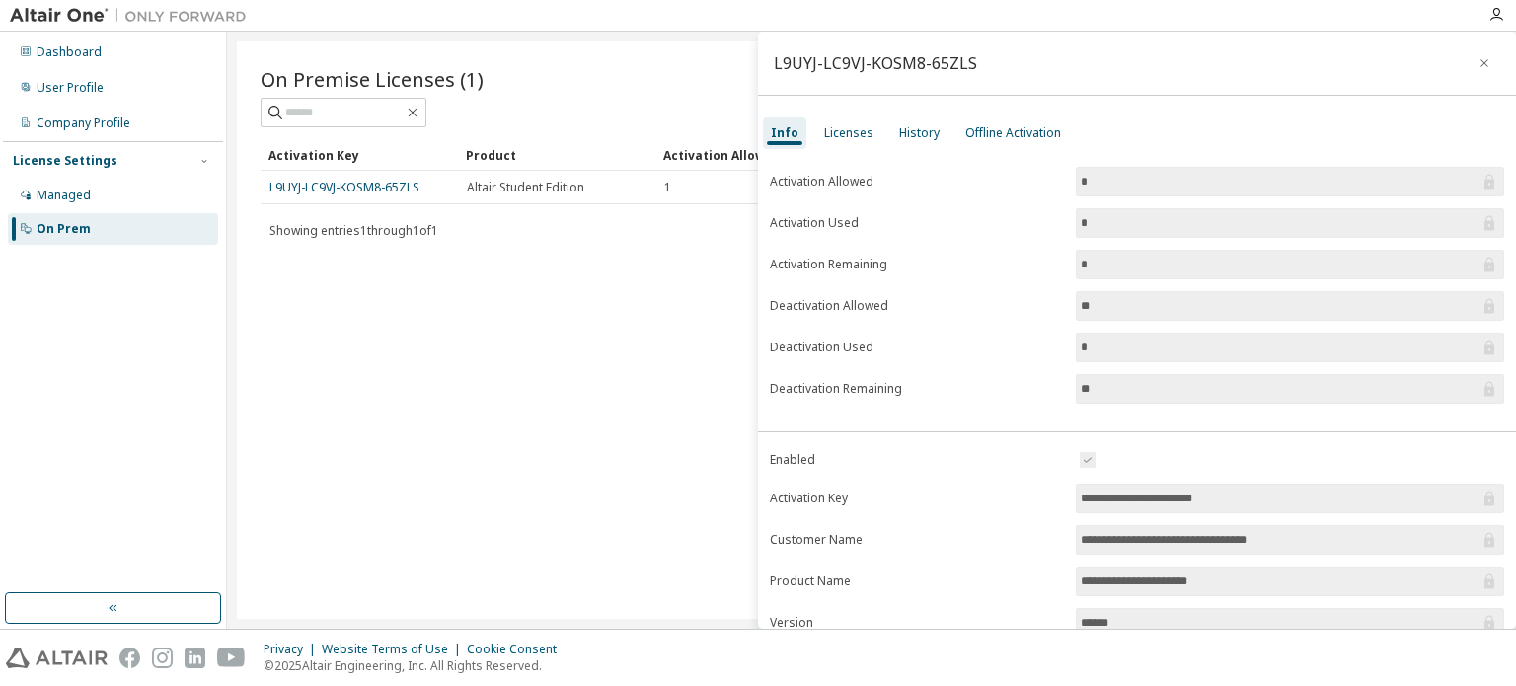
click at [1192, 500] on input "**********" at bounding box center [1280, 499] width 399 height 20
